Goal: Entertainment & Leisure: Consume media (video, audio)

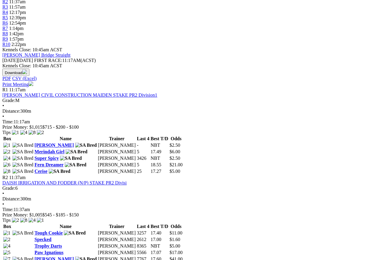
scroll to position [219, 0]
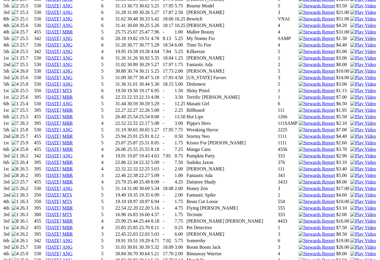
scroll to position [562, 0]
click at [350, 212] on img at bounding box center [363, 214] width 26 height 5
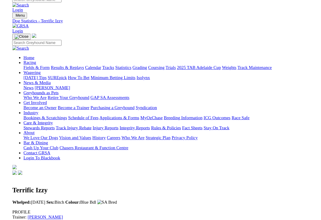
scroll to position [569, 0]
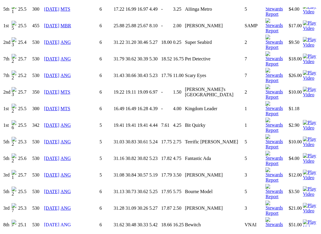
scroll to position [6, 0]
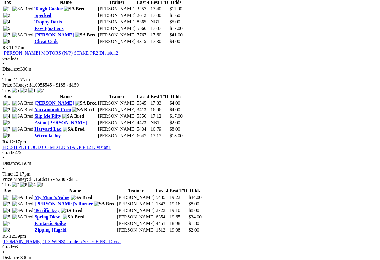
scroll to position [590, 0]
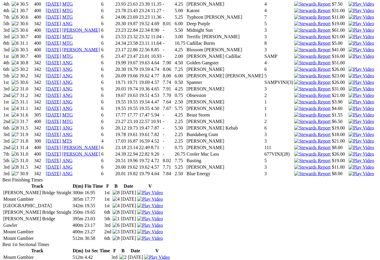
scroll to position [920, 0]
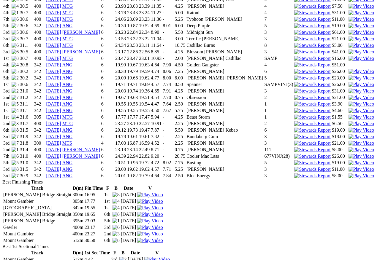
click at [338, 146] on img at bounding box center [361, 143] width 26 height 5
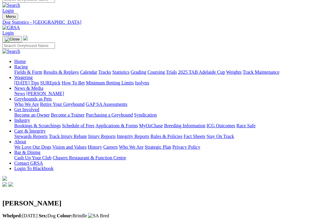
scroll to position [927, 0]
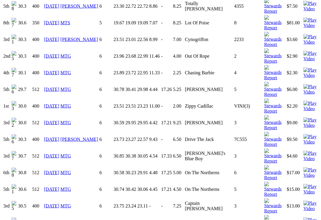
scroll to position [745, 0]
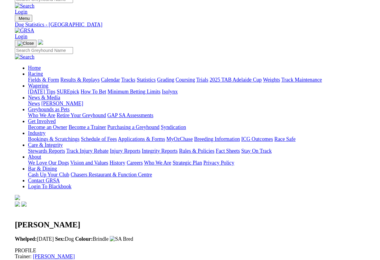
scroll to position [746, 0]
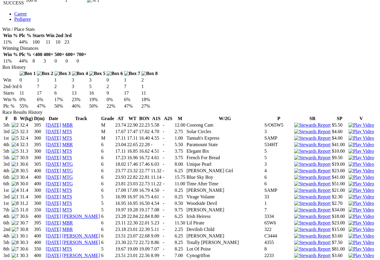
scroll to position [298, 0]
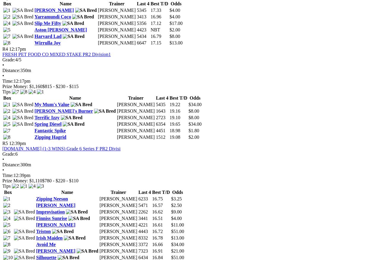
scroll to position [554, 0]
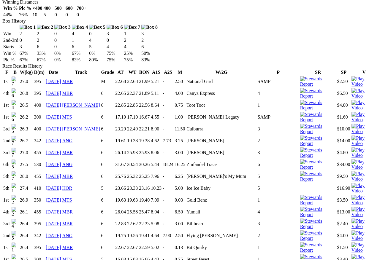
scroll to position [367, 0]
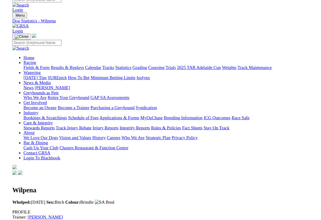
scroll to position [271, 0]
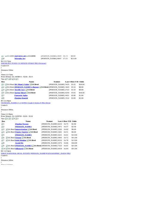
scroll to position [1141, 0]
